Goal: Information Seeking & Learning: Learn about a topic

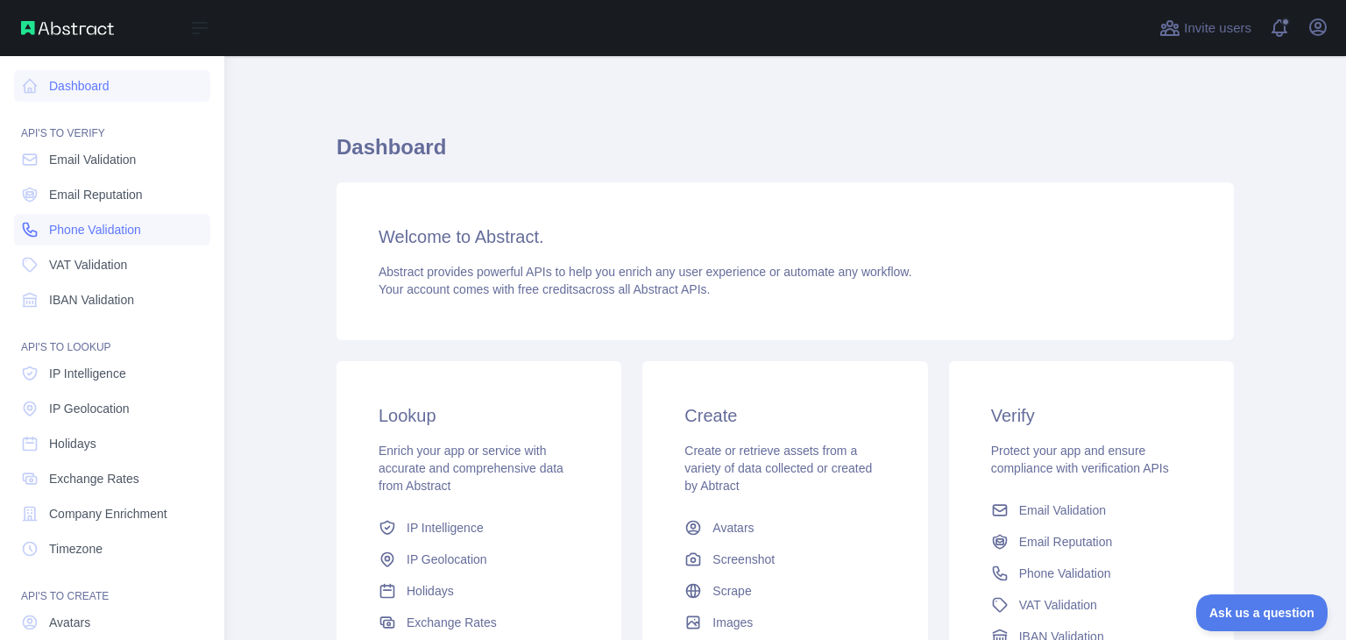
click at [112, 230] on span "Phone Validation" at bounding box center [95, 230] width 92 height 18
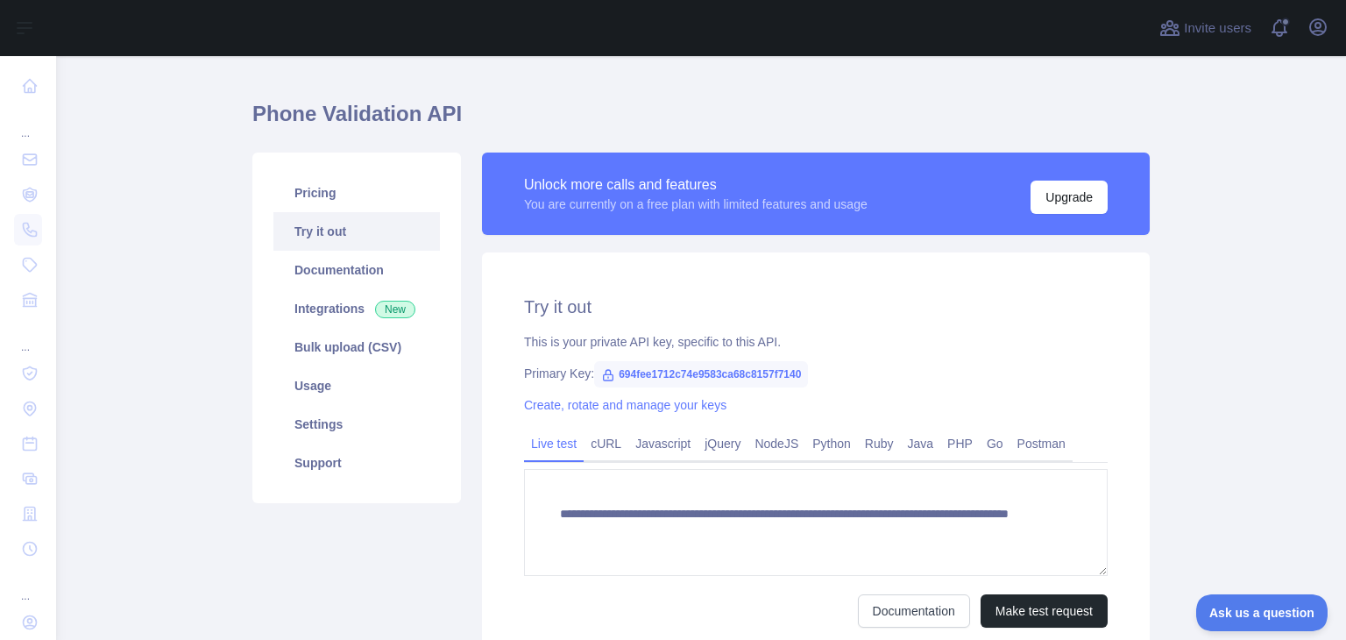
scroll to position [88, 0]
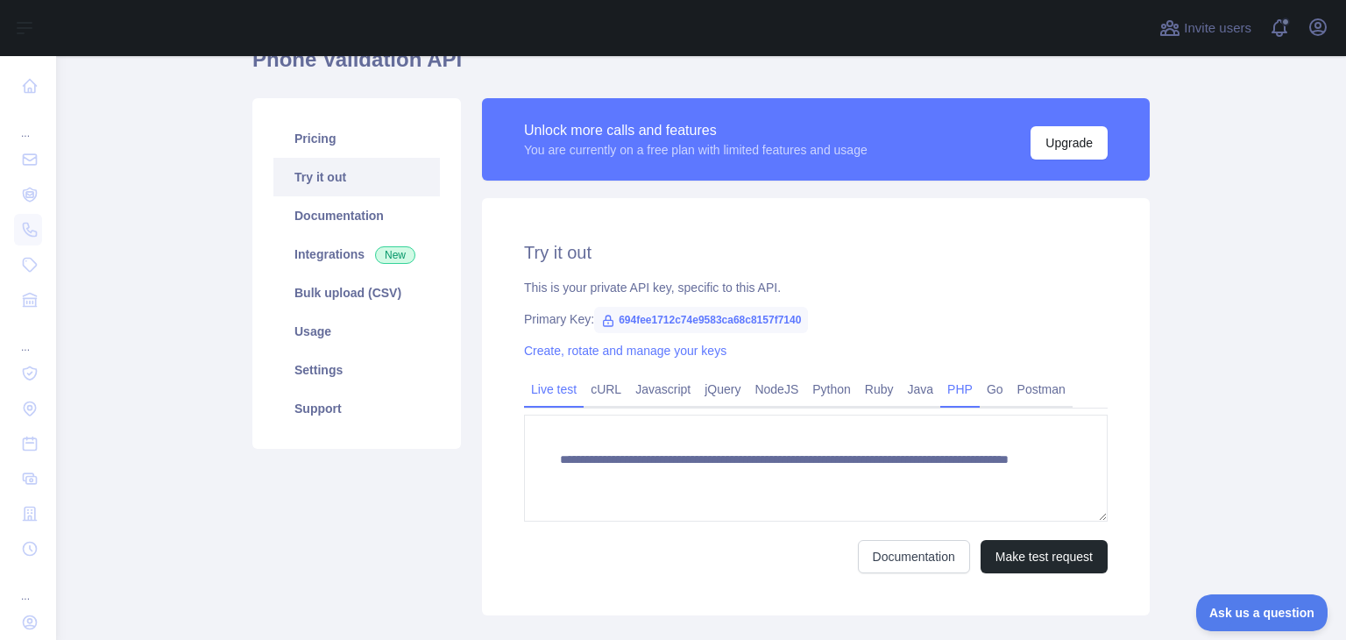
click at [951, 386] on link "PHP" at bounding box center [959, 389] width 39 height 28
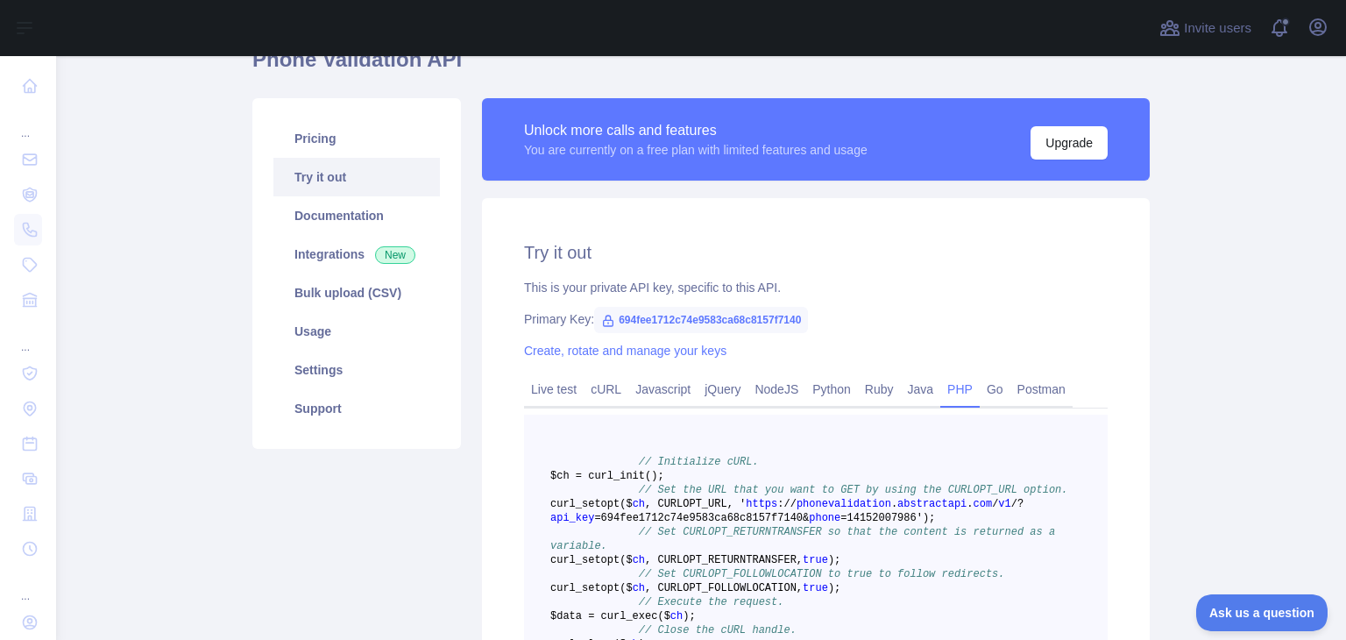
scroll to position [263, 0]
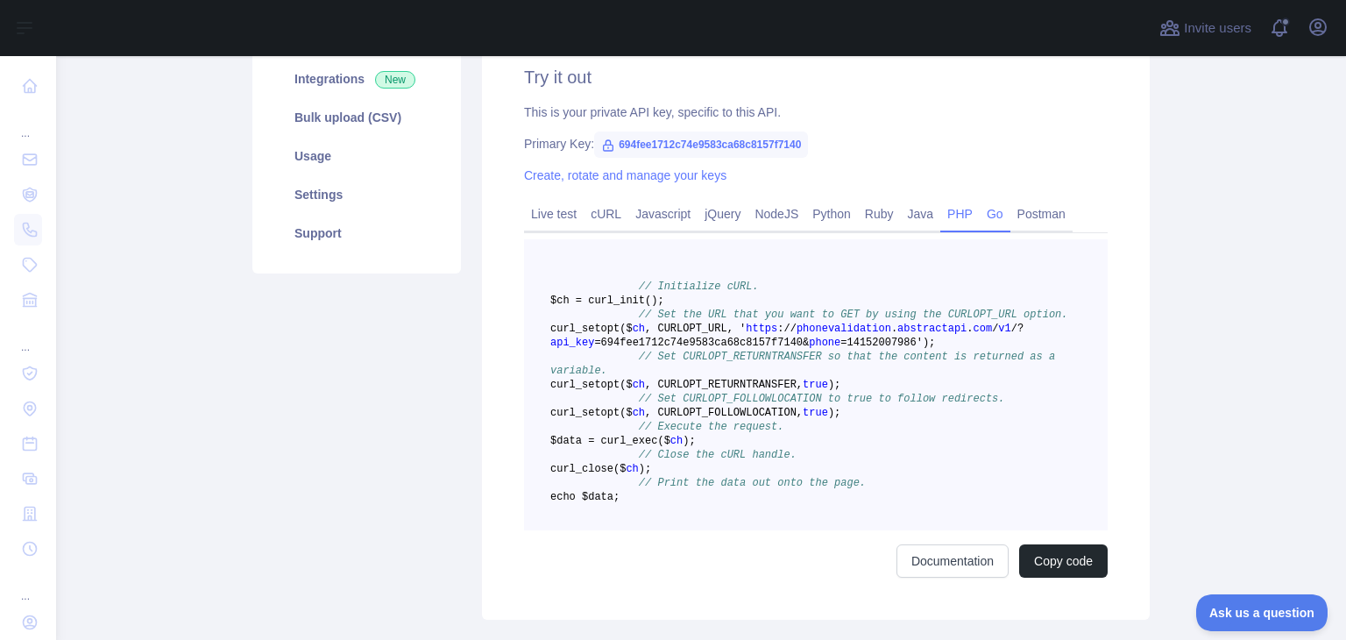
click at [982, 215] on link "Go" at bounding box center [994, 214] width 31 height 28
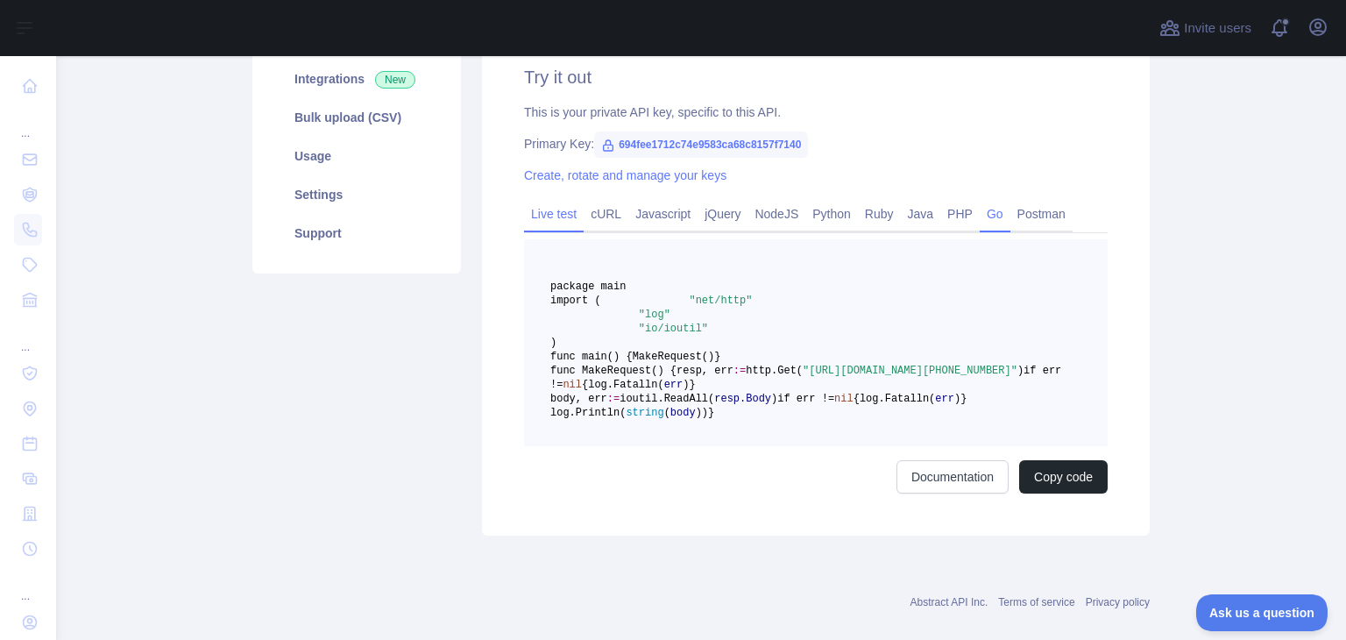
click at [553, 221] on link "Live test" at bounding box center [554, 214] width 60 height 28
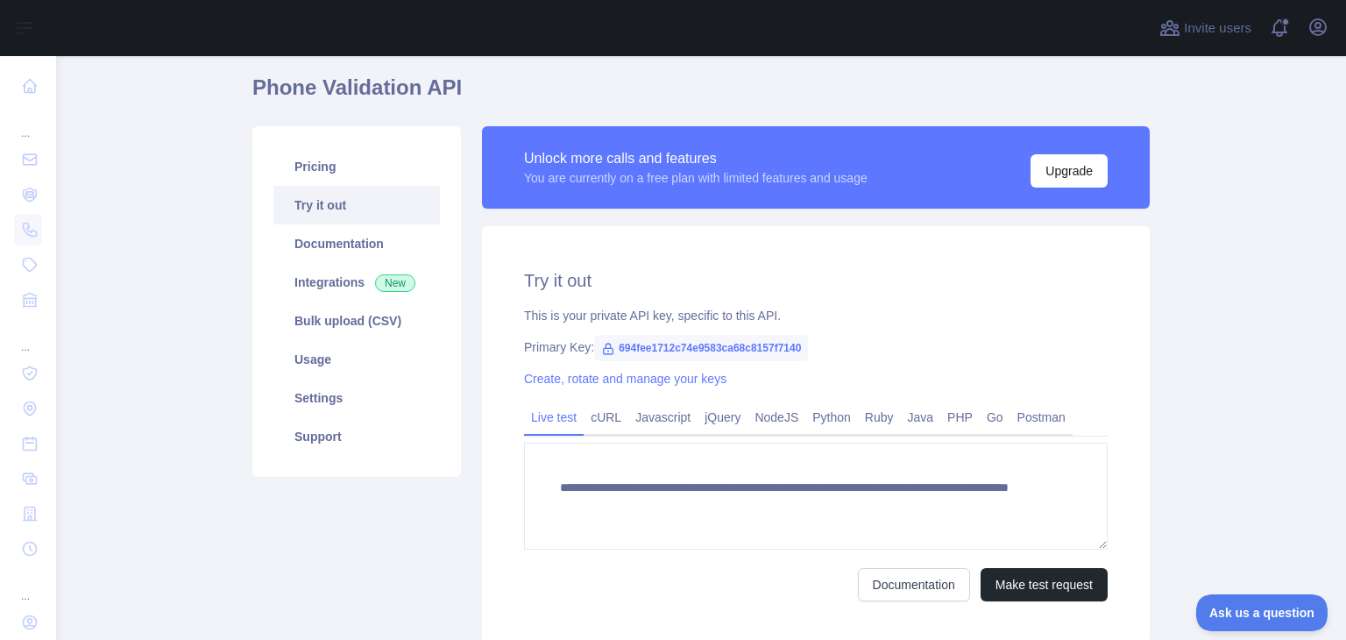
scroll to position [17, 0]
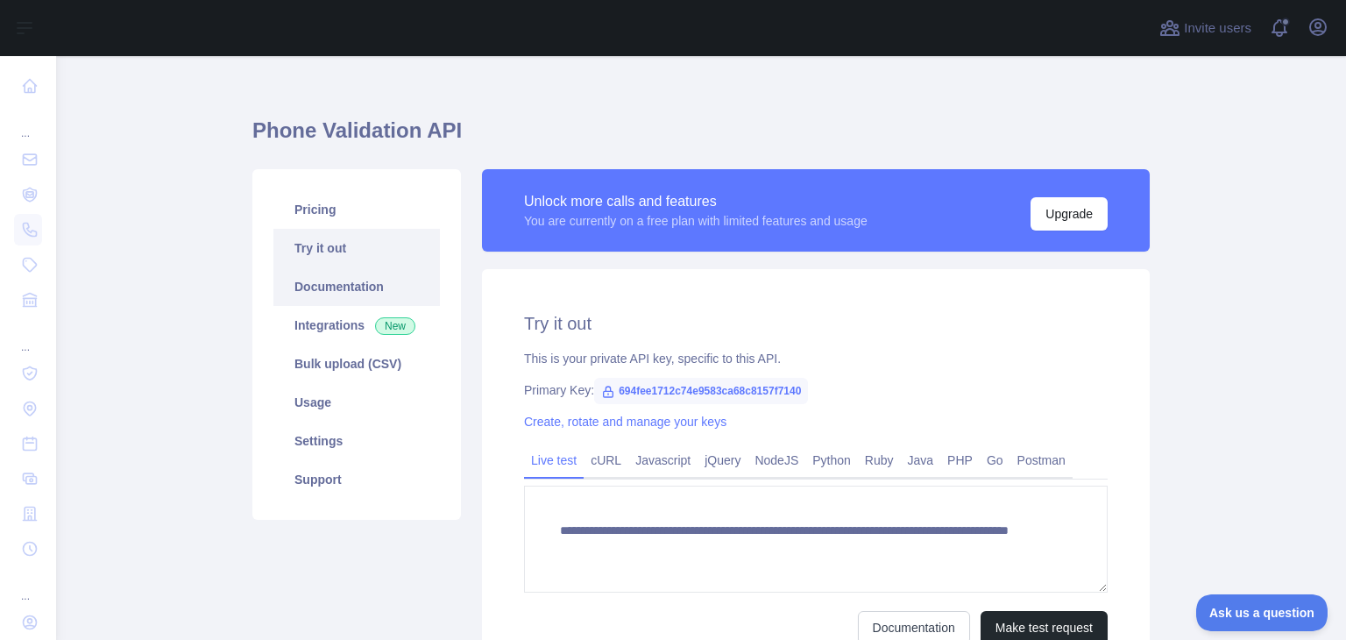
click at [363, 281] on link "Documentation" at bounding box center [356, 286] width 166 height 39
click at [332, 402] on link "Usage" at bounding box center [356, 402] width 166 height 39
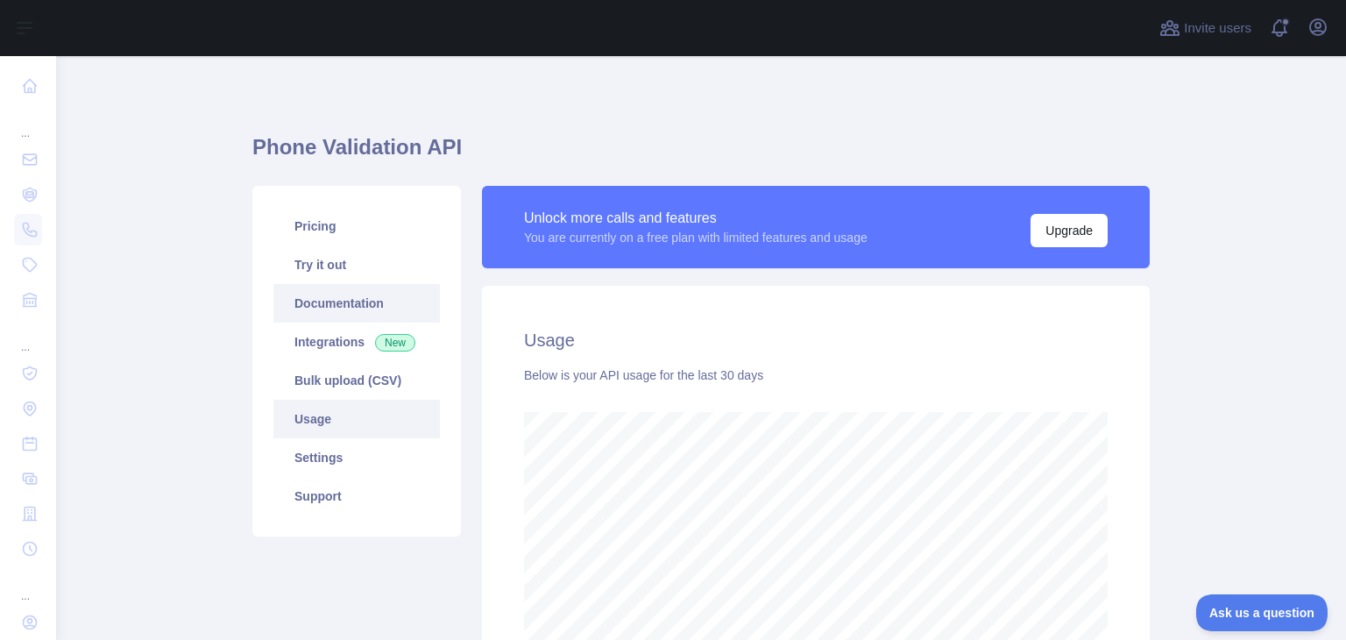
click at [329, 306] on link "Documentation" at bounding box center [356, 303] width 166 height 39
click at [311, 427] on link "Usage" at bounding box center [356, 418] width 166 height 39
click at [293, 308] on link "Documentation" at bounding box center [356, 303] width 166 height 39
click at [315, 225] on link "Pricing" at bounding box center [356, 226] width 166 height 39
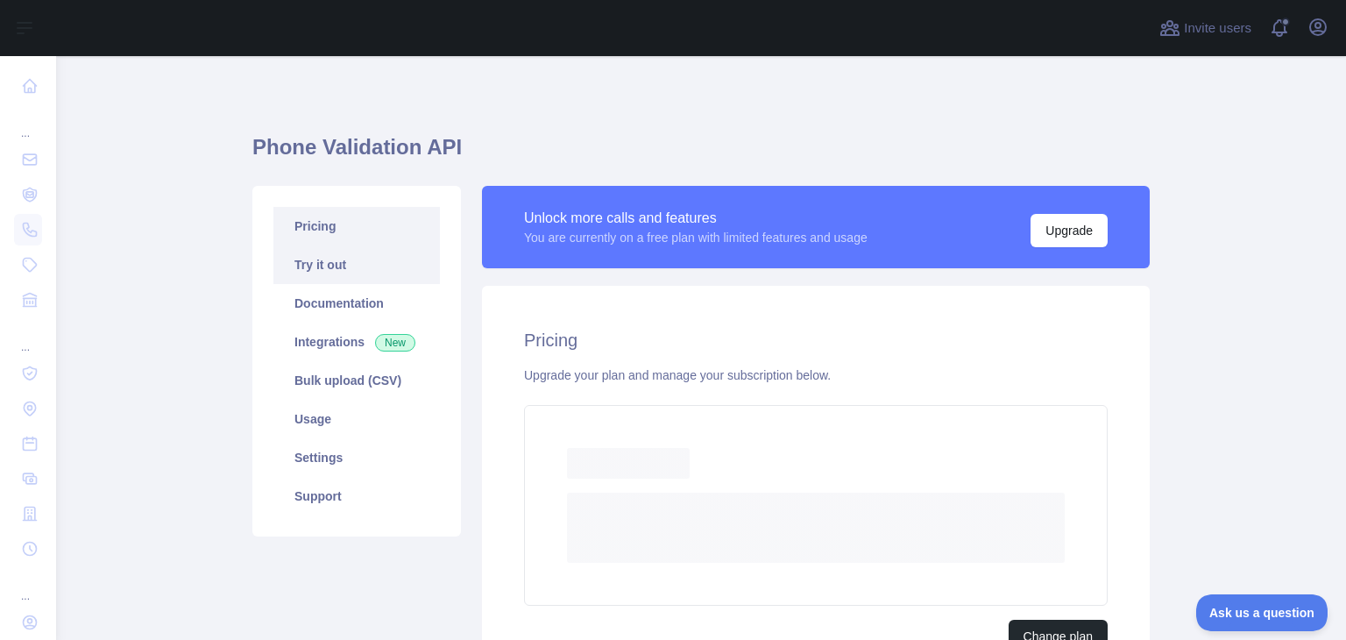
click at [319, 266] on link "Try it out" at bounding box center [356, 264] width 166 height 39
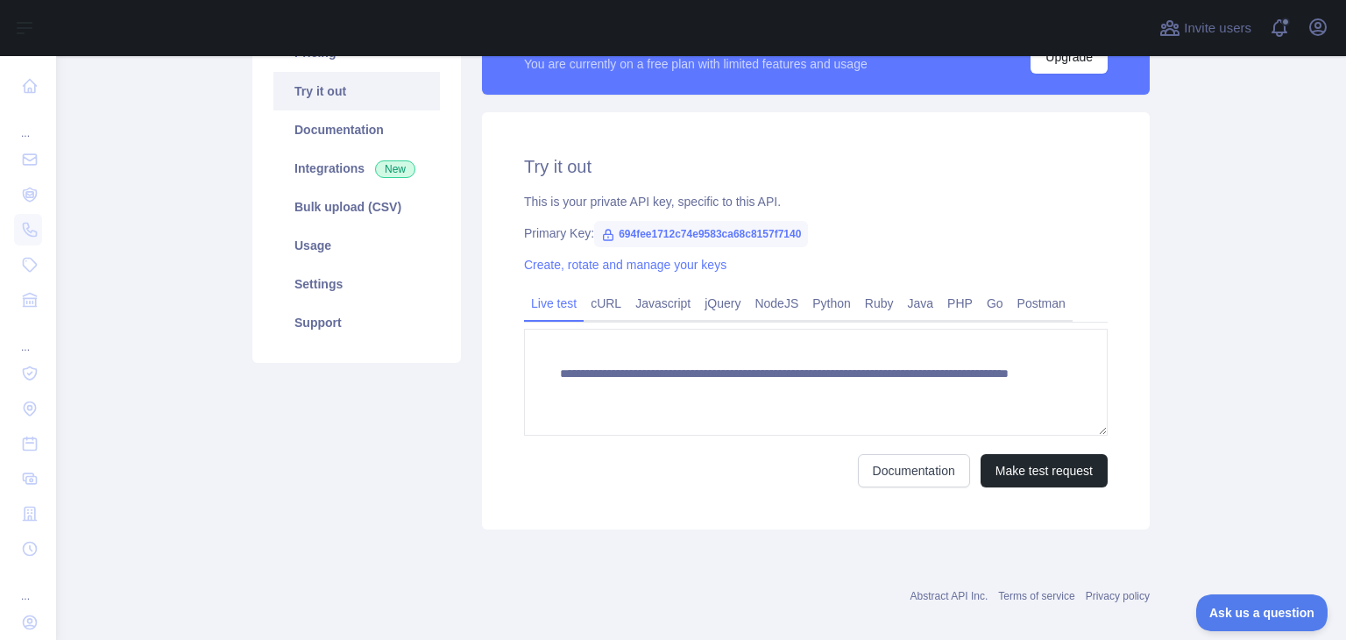
scroll to position [192, 0]
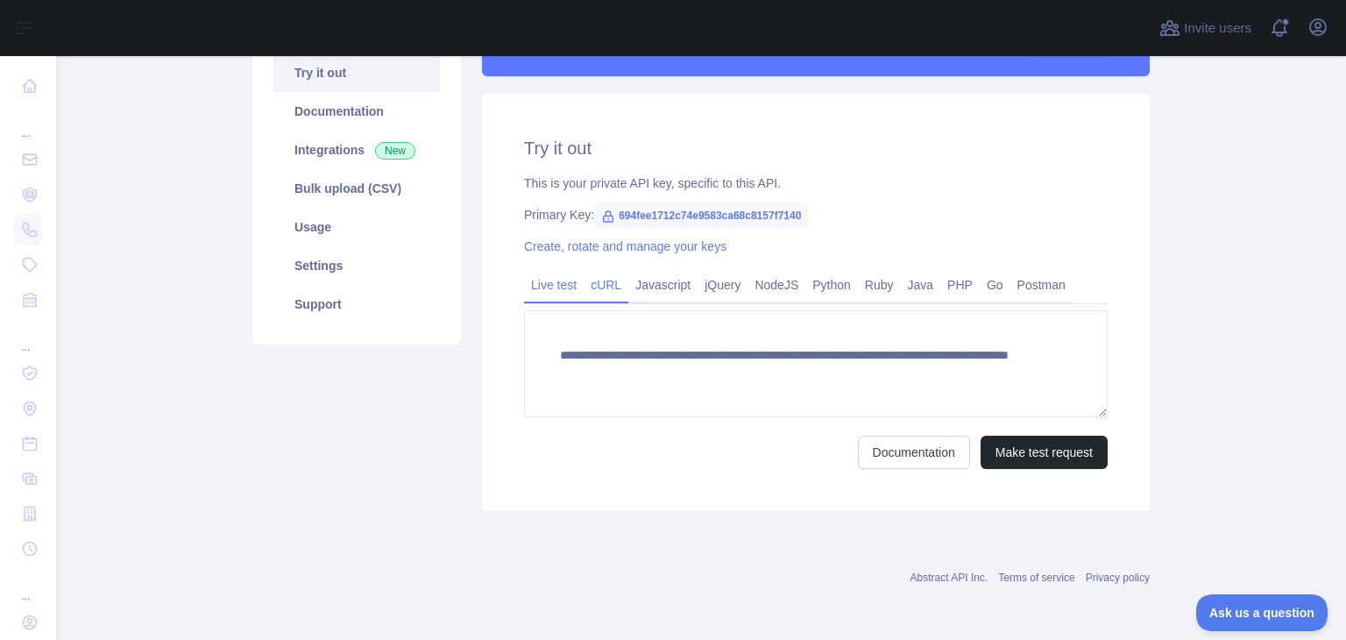
click at [599, 293] on link "cURL" at bounding box center [605, 285] width 45 height 28
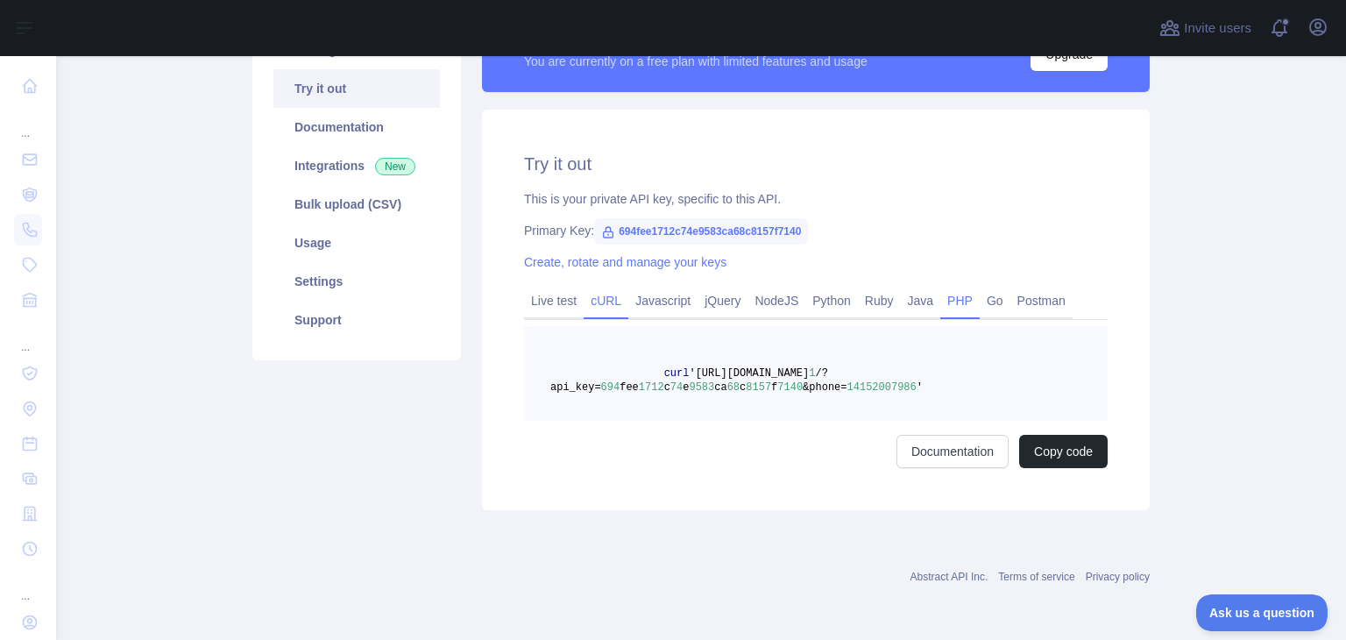
click at [945, 295] on link "PHP" at bounding box center [959, 300] width 39 height 28
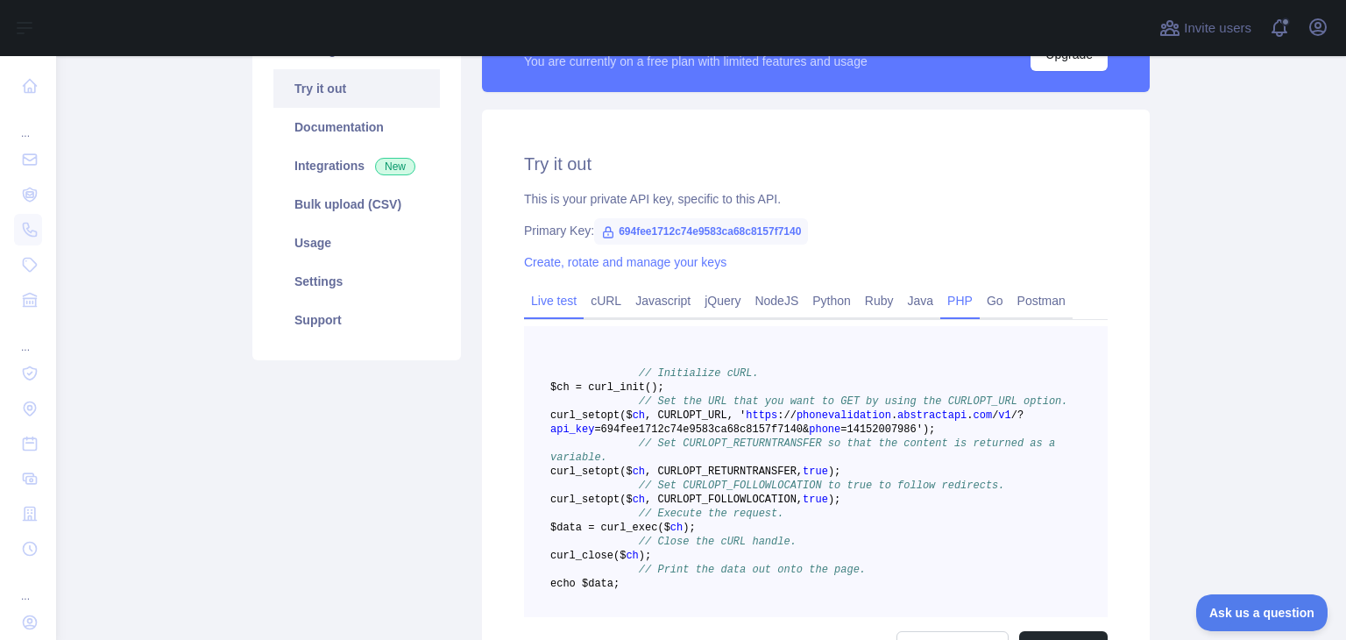
click at [555, 288] on link "Live test" at bounding box center [554, 300] width 60 height 28
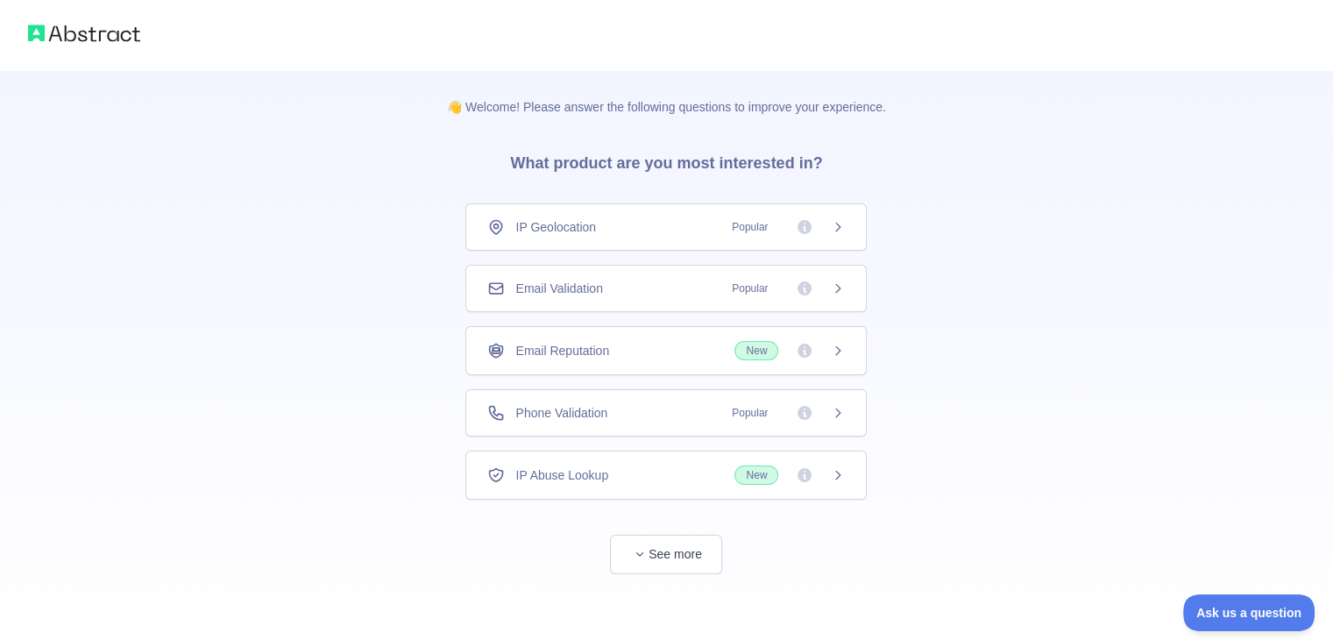
click at [823, 414] on span "Popular" at bounding box center [783, 413] width 124 height 18
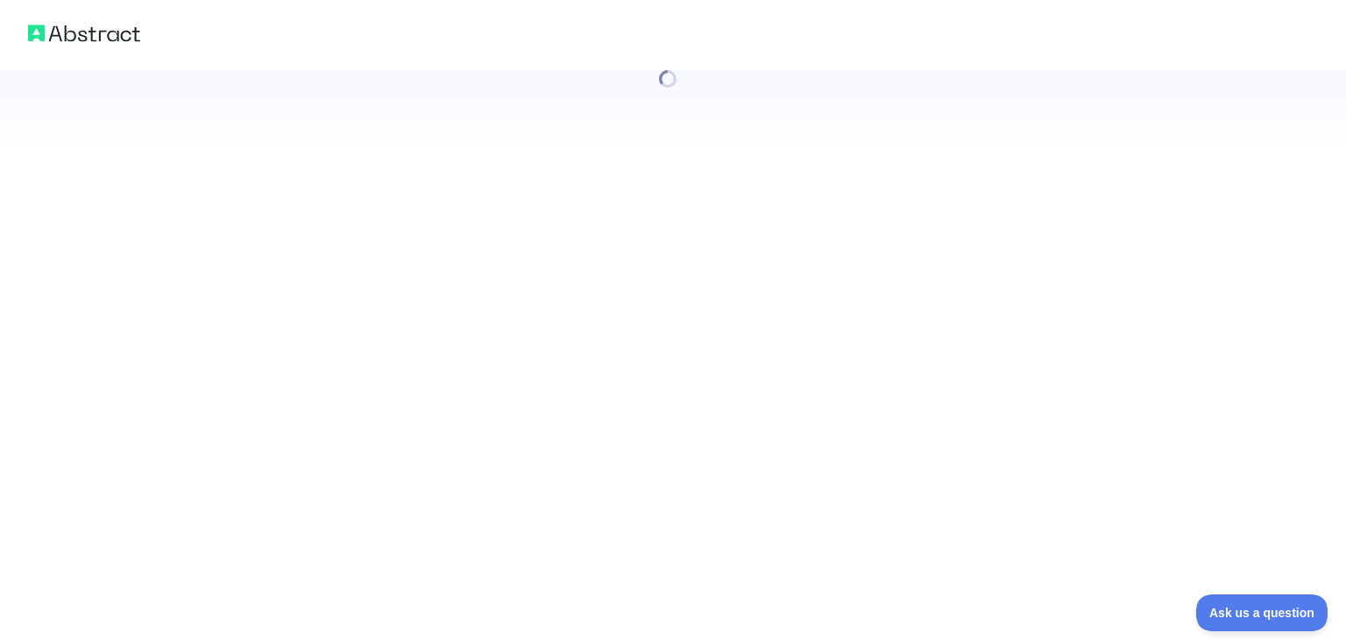
click at [835, 409] on div at bounding box center [673, 320] width 1346 height 640
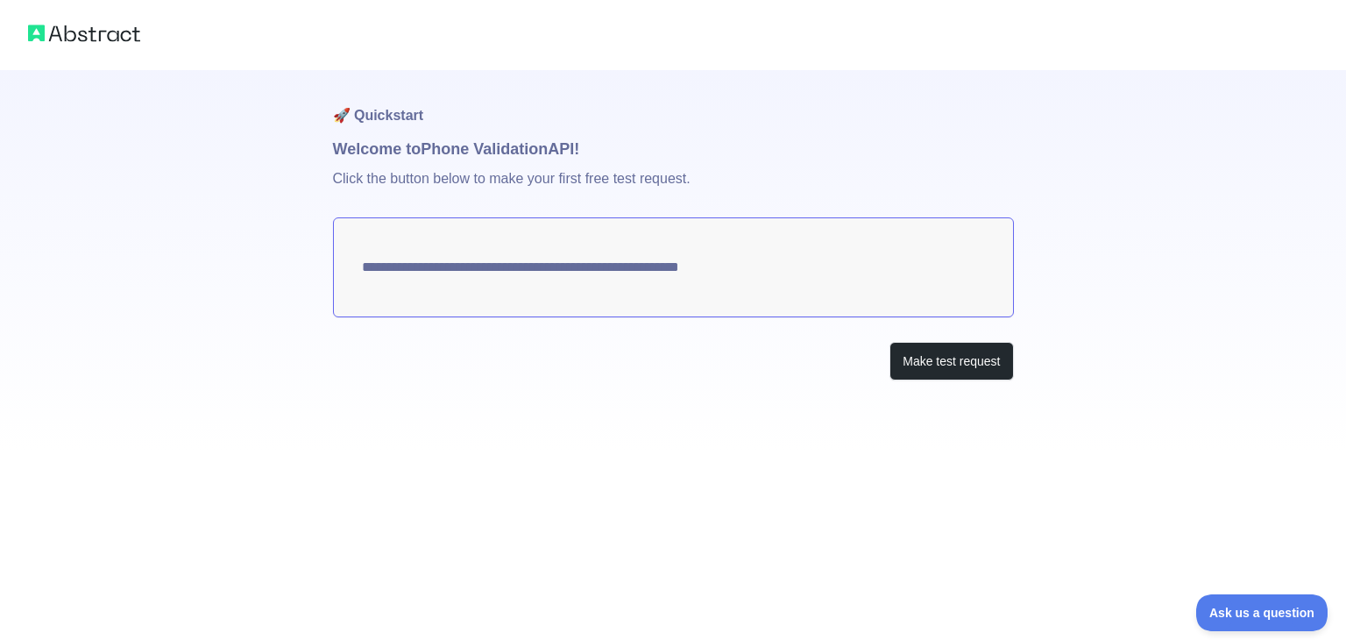
click at [761, 265] on textarea "**********" at bounding box center [673, 267] width 681 height 100
drag, startPoint x: 363, startPoint y: 266, endPoint x: 915, endPoint y: 278, distance: 552.0
click at [710, 265] on textarea "**********" at bounding box center [673, 267] width 681 height 100
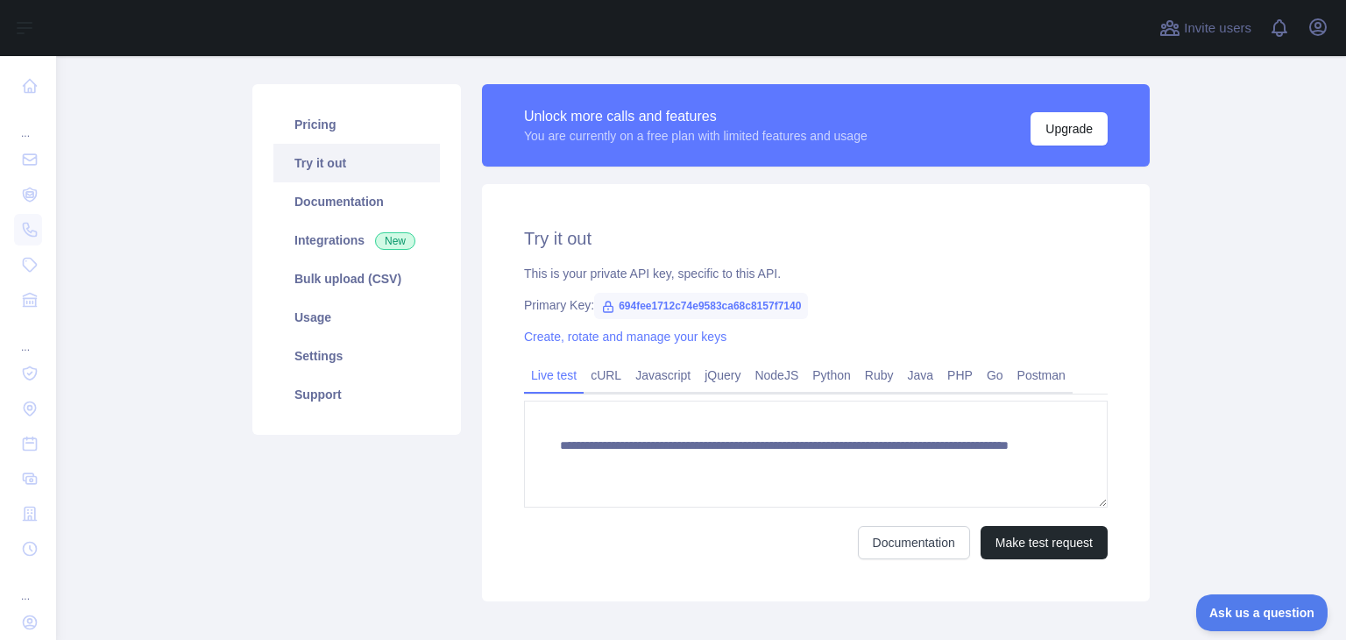
scroll to position [102, 0]
click at [328, 319] on link "Usage" at bounding box center [356, 317] width 166 height 39
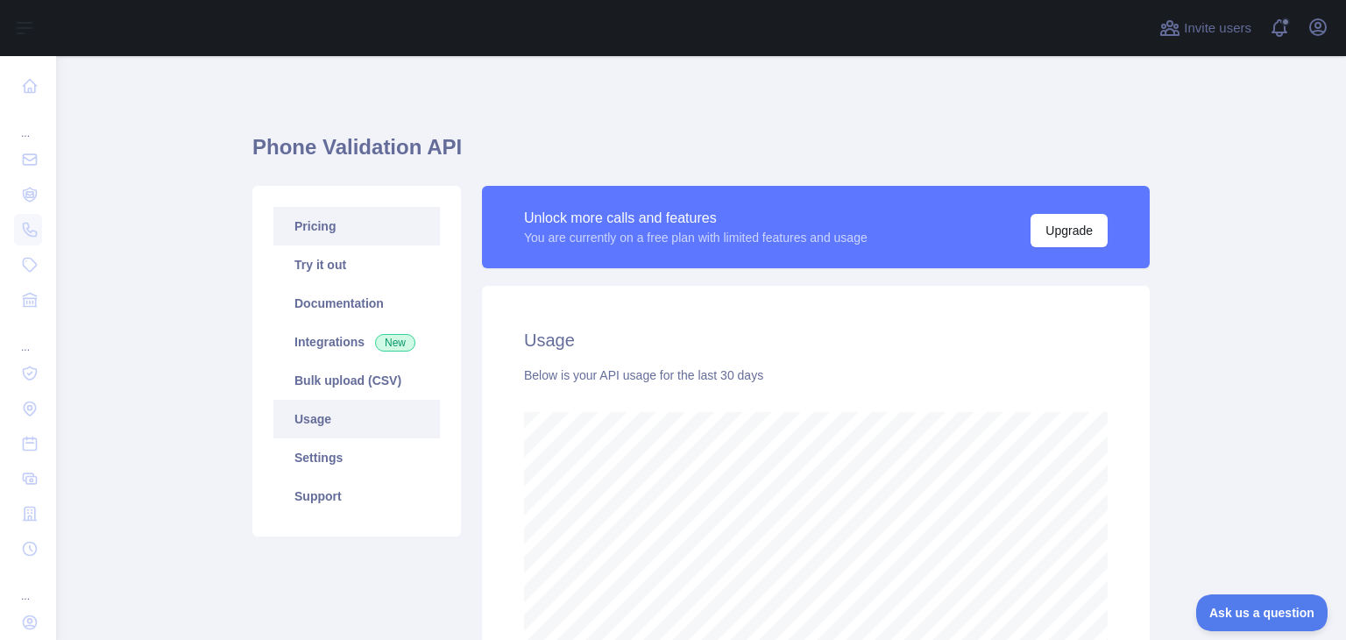
click at [382, 237] on link "Pricing" at bounding box center [356, 226] width 166 height 39
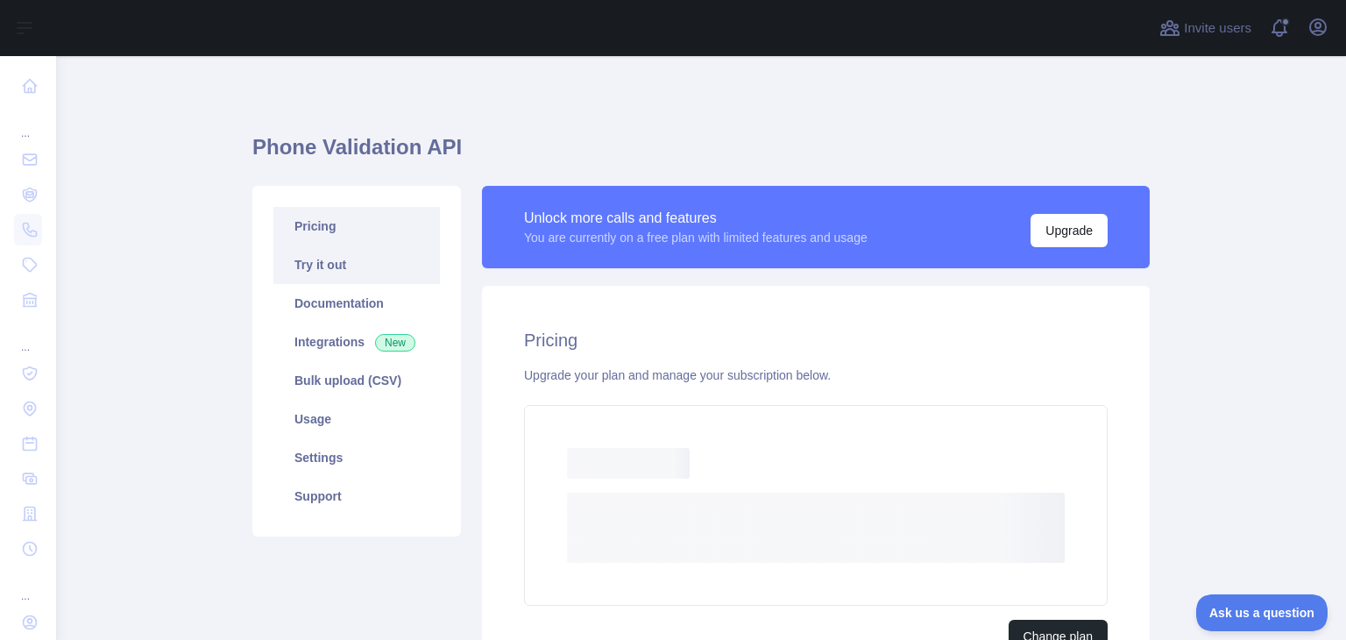
click at [345, 259] on link "Try it out" at bounding box center [356, 264] width 166 height 39
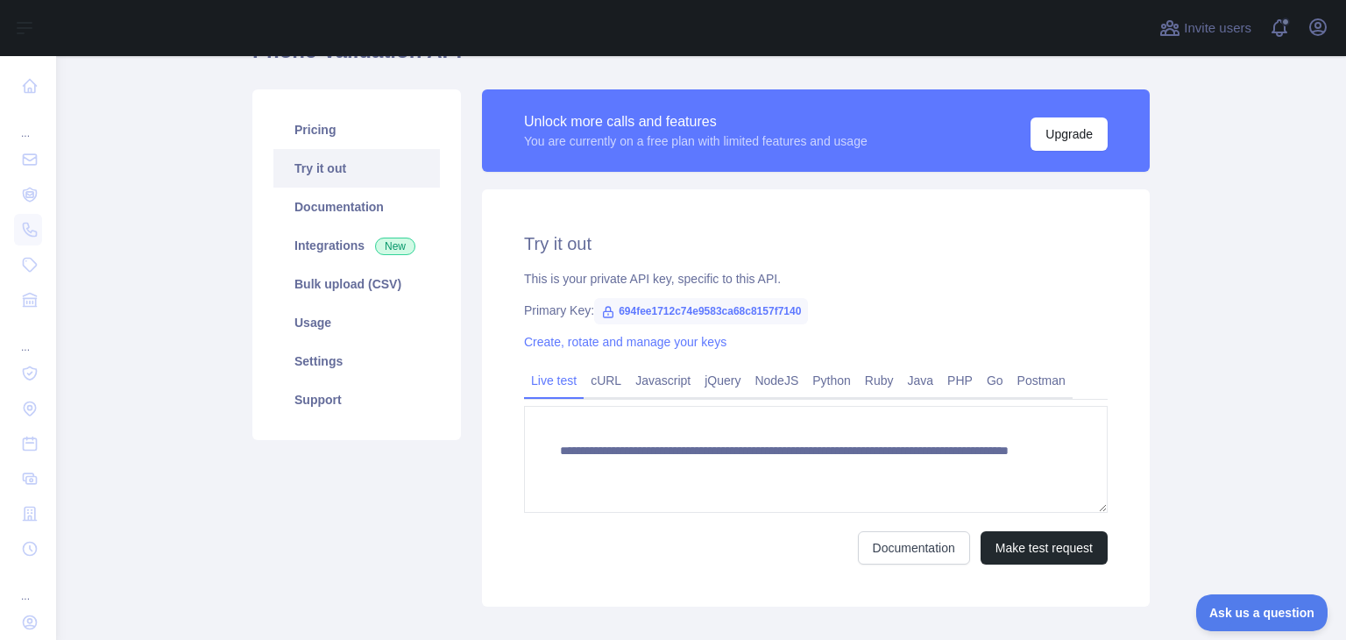
scroll to position [97, 0]
click at [953, 378] on link "PHP" at bounding box center [959, 379] width 39 height 28
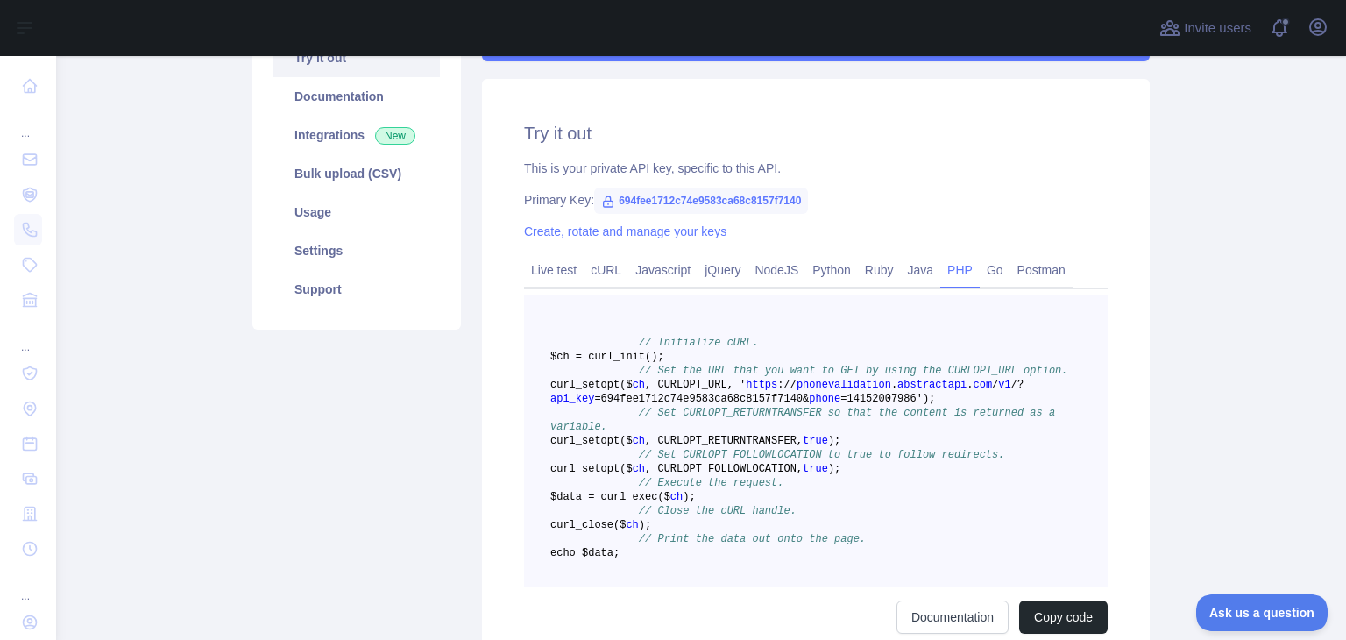
scroll to position [203, 0]
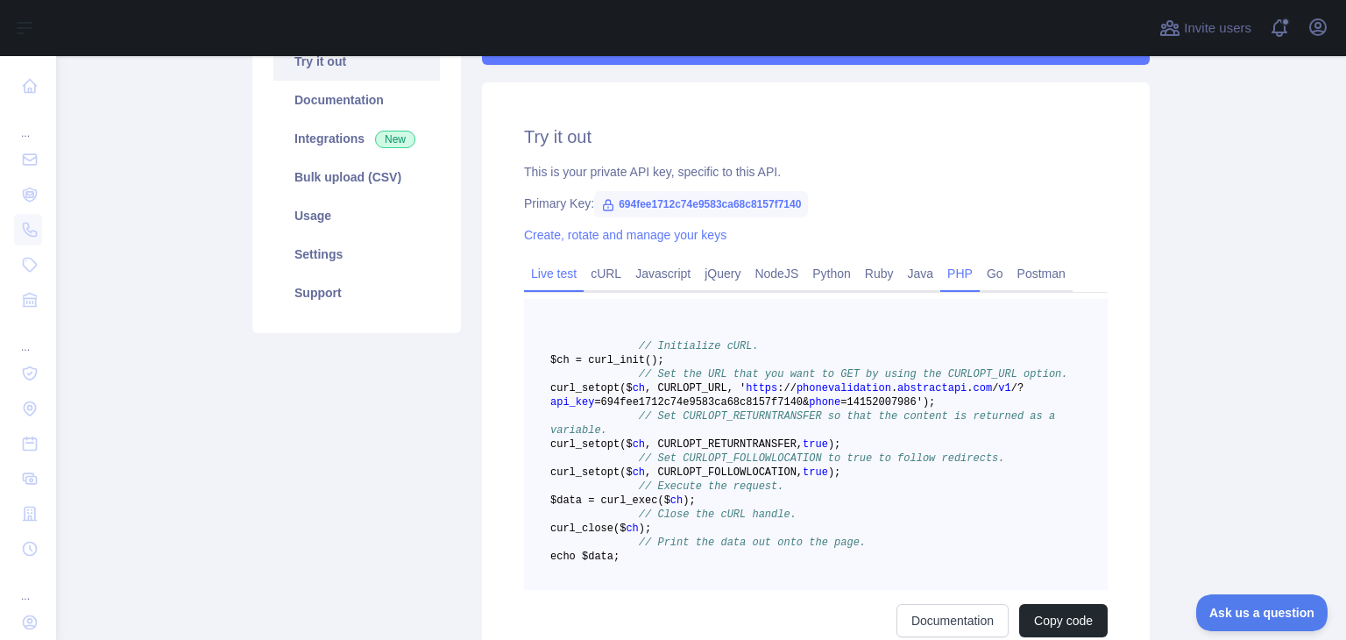
click at [558, 272] on link "Live test" at bounding box center [554, 273] width 60 height 28
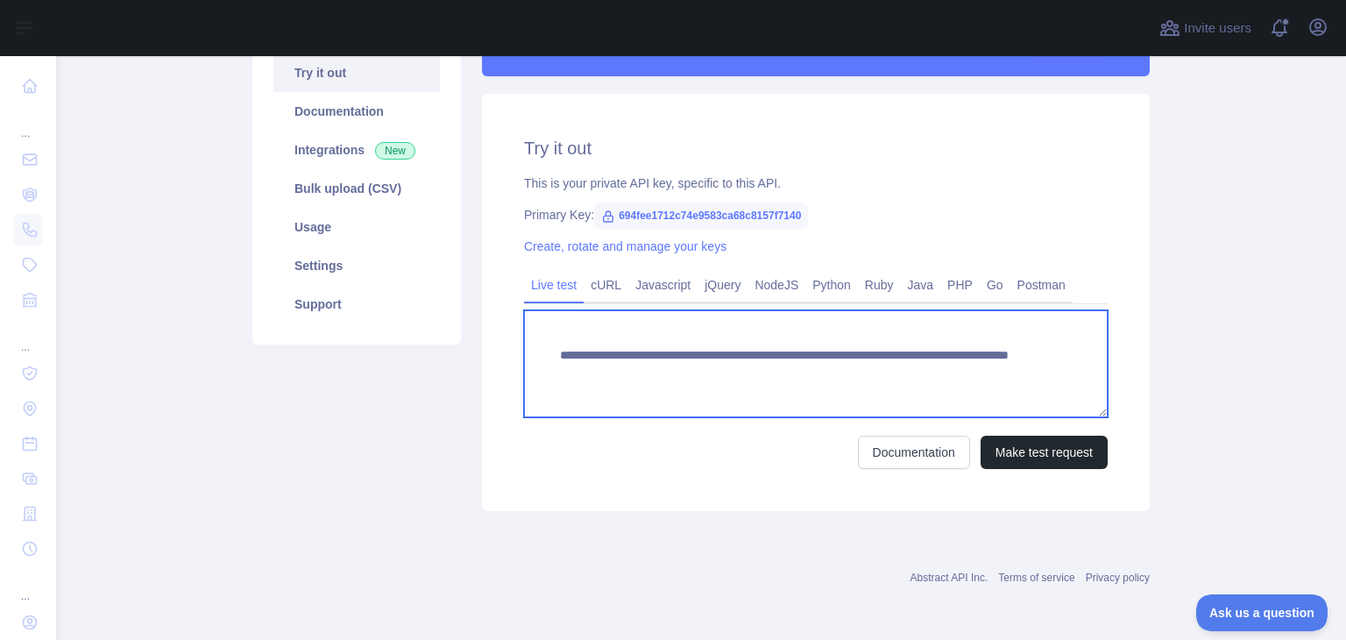
click at [626, 373] on textarea "**********" at bounding box center [815, 363] width 583 height 107
